Goal: Navigation & Orientation: Find specific page/section

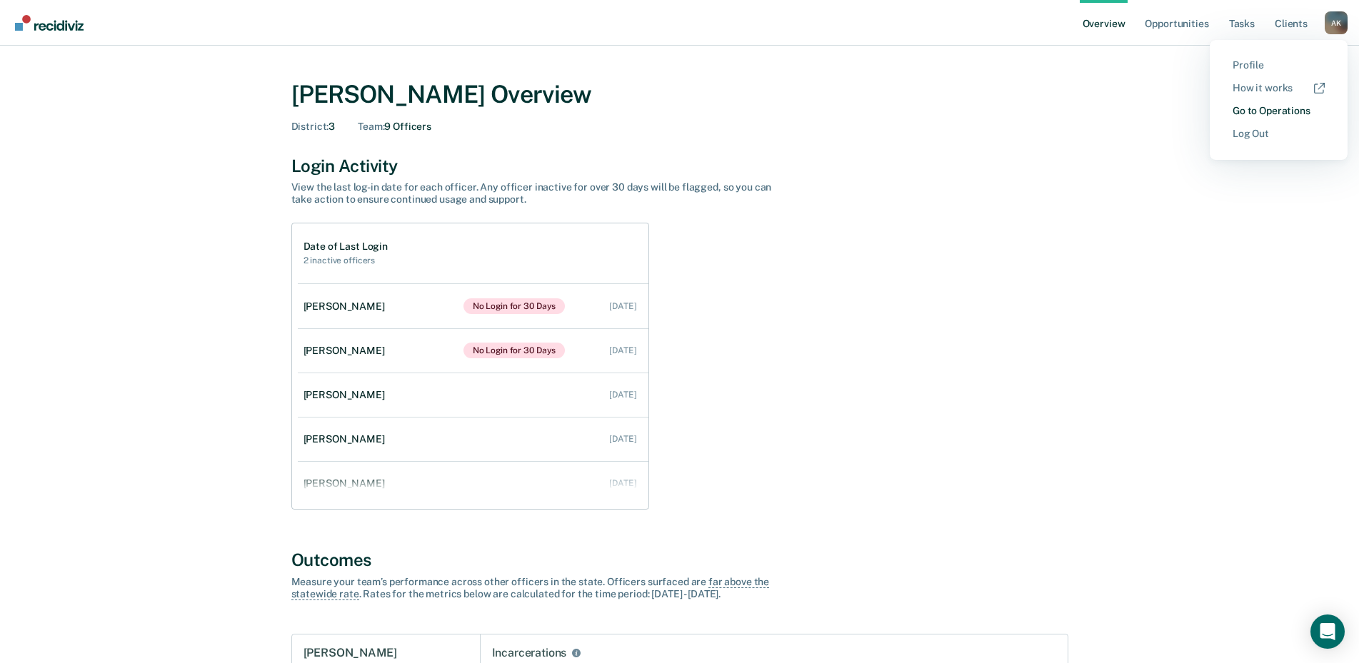
click at [1294, 108] on link "Go to Operations" at bounding box center [1279, 111] width 92 height 12
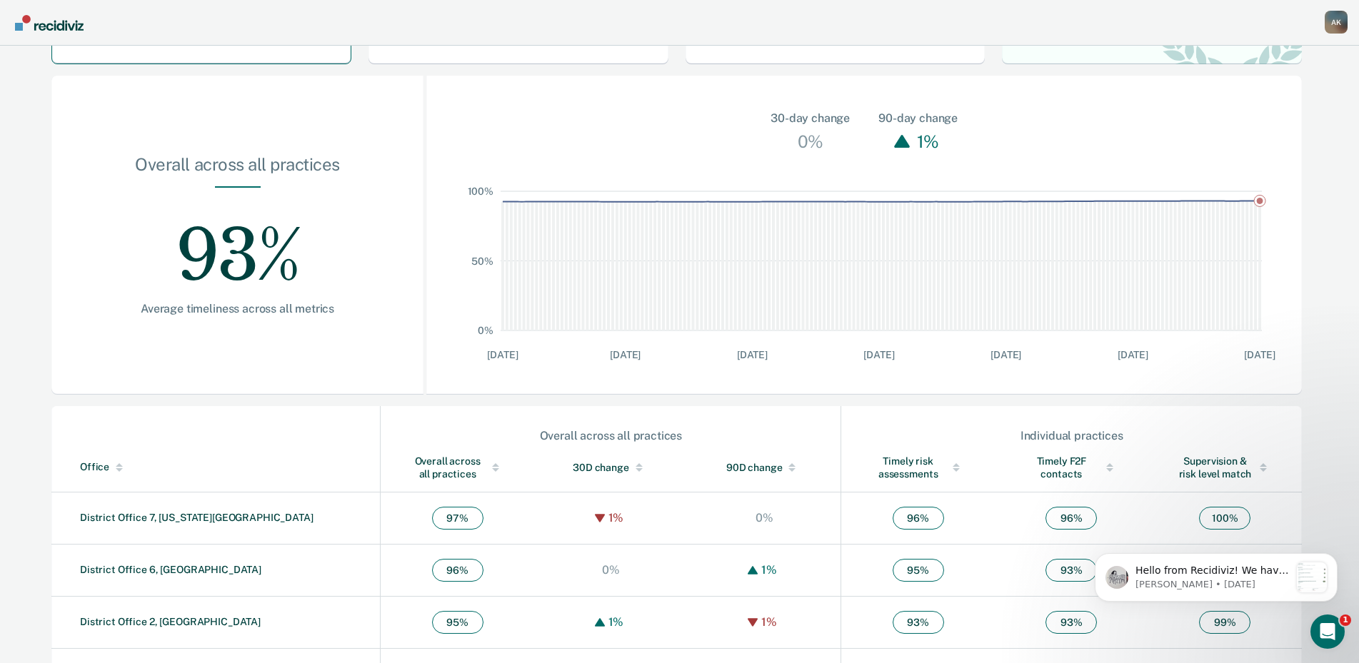
scroll to position [332, 0]
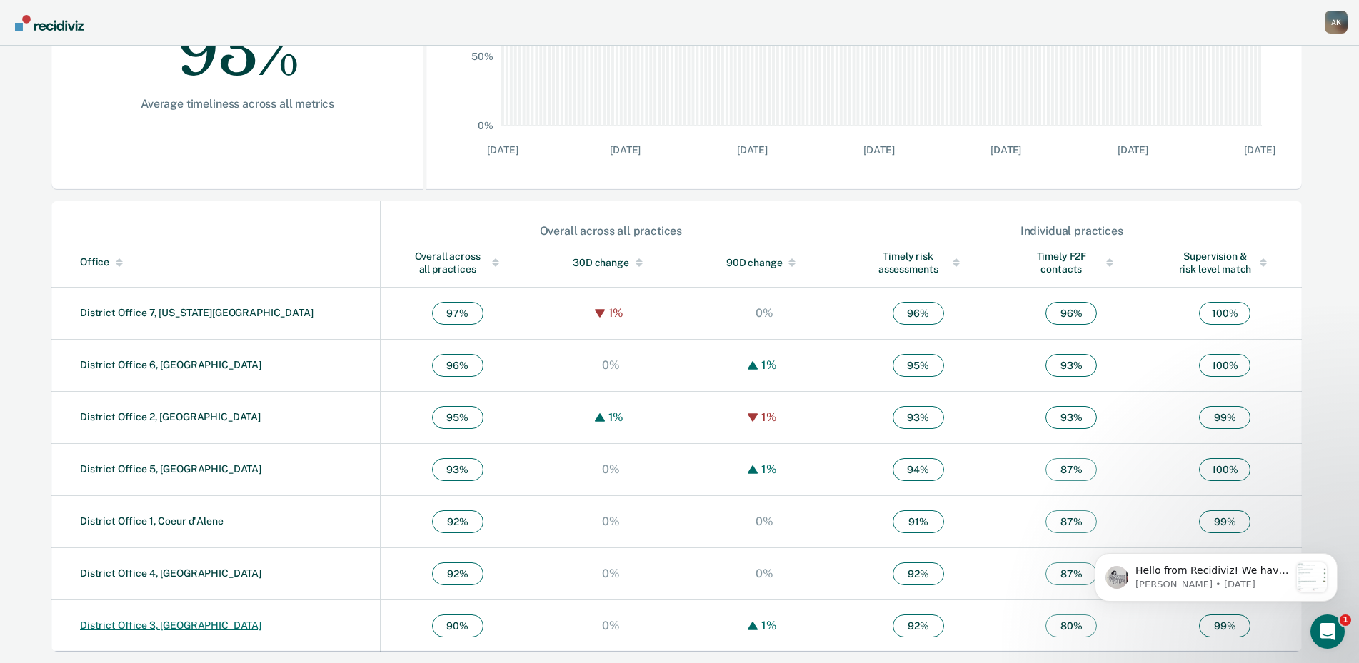
click at [128, 626] on link "District Office 3, [GEOGRAPHIC_DATA]" at bounding box center [170, 625] width 181 height 11
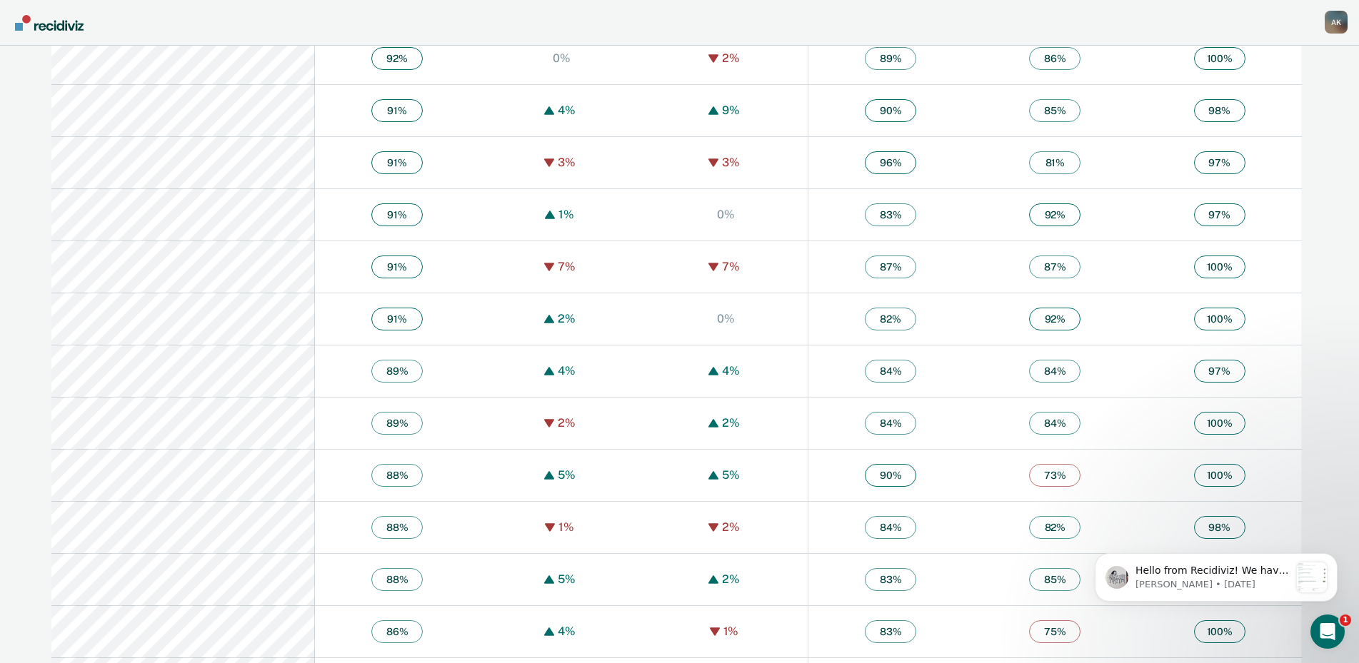
scroll to position [2071, 0]
